Goal: Navigation & Orientation: Find specific page/section

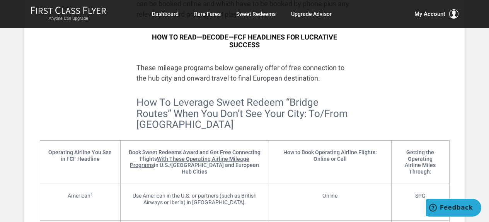
scroll to position [2357, 0]
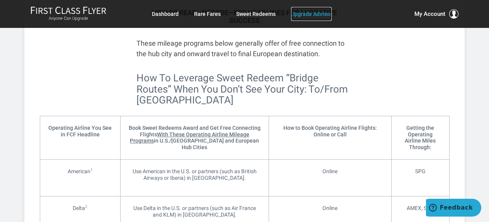
click at [309, 14] on link "Upgrade Advisor" at bounding box center [311, 14] width 41 height 14
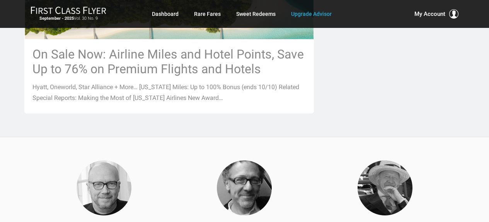
scroll to position [1044, 0]
